Goal: Information Seeking & Learning: Learn about a topic

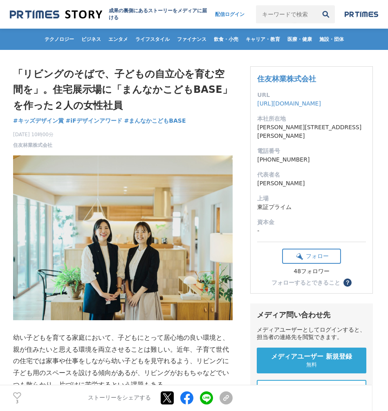
click at [24, 8] on link "成果の裏側にあるストーリーをメディアに届ける" at bounding box center [108, 14] width 197 height 14
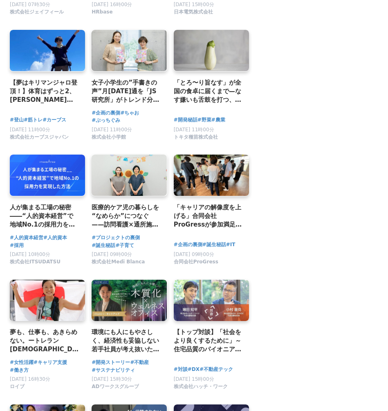
scroll to position [1151, 0]
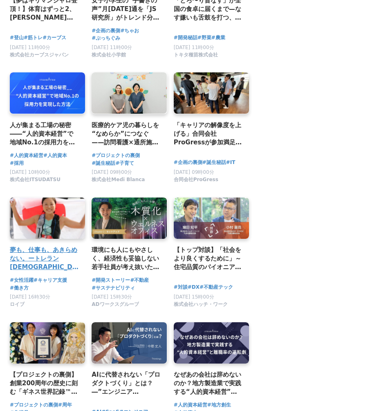
click at [58, 266] on h2 "夢も、仕事も、あきらめない。ートレラン[DEMOGRAPHIC_DATA]代表・[PERSON_NAME]が選んだ『ロイブ』という働き方ー" at bounding box center [44, 258] width 69 height 27
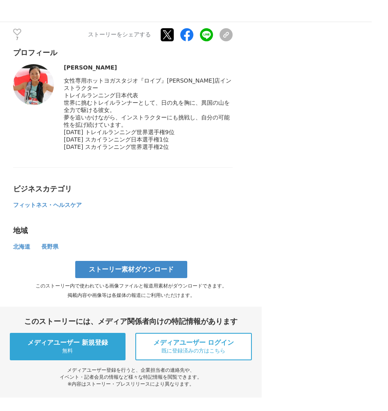
scroll to position [3082, 0]
